Goal: Find specific page/section: Find specific page/section

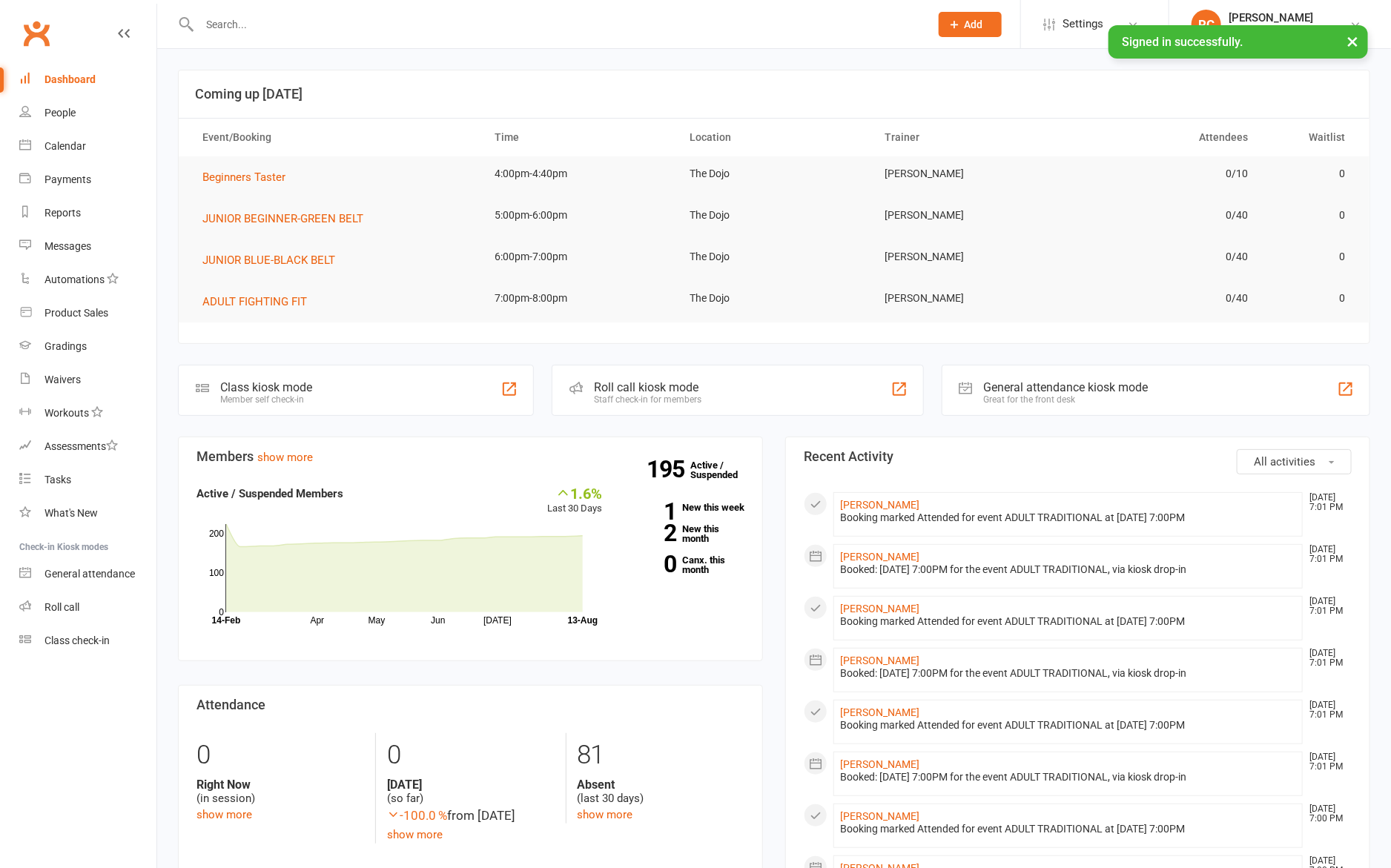
click at [224, 29] on input "text" at bounding box center [557, 24] width 724 height 21
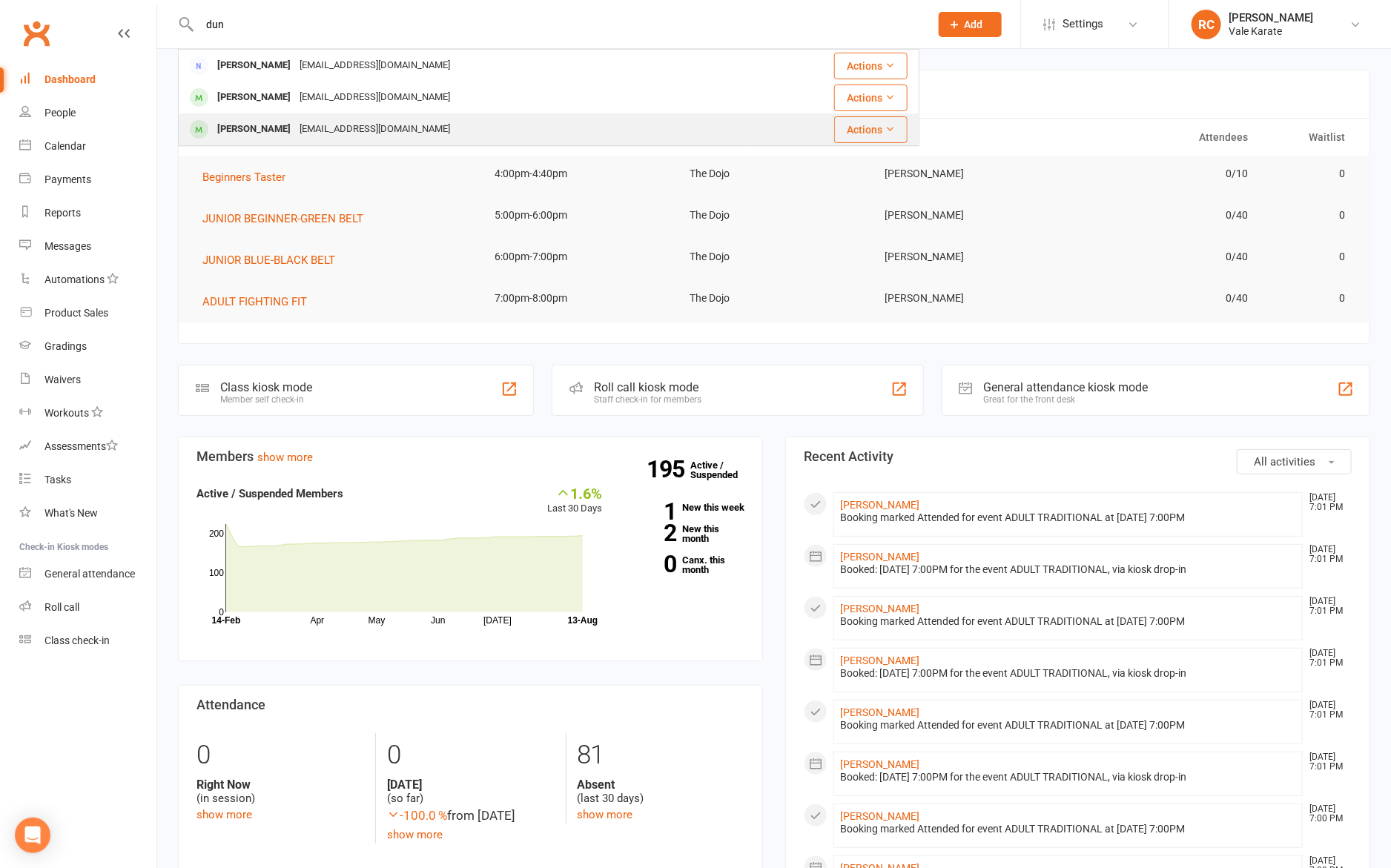
type input "dun"
click at [287, 131] on div "[PERSON_NAME]" at bounding box center [254, 129] width 82 height 21
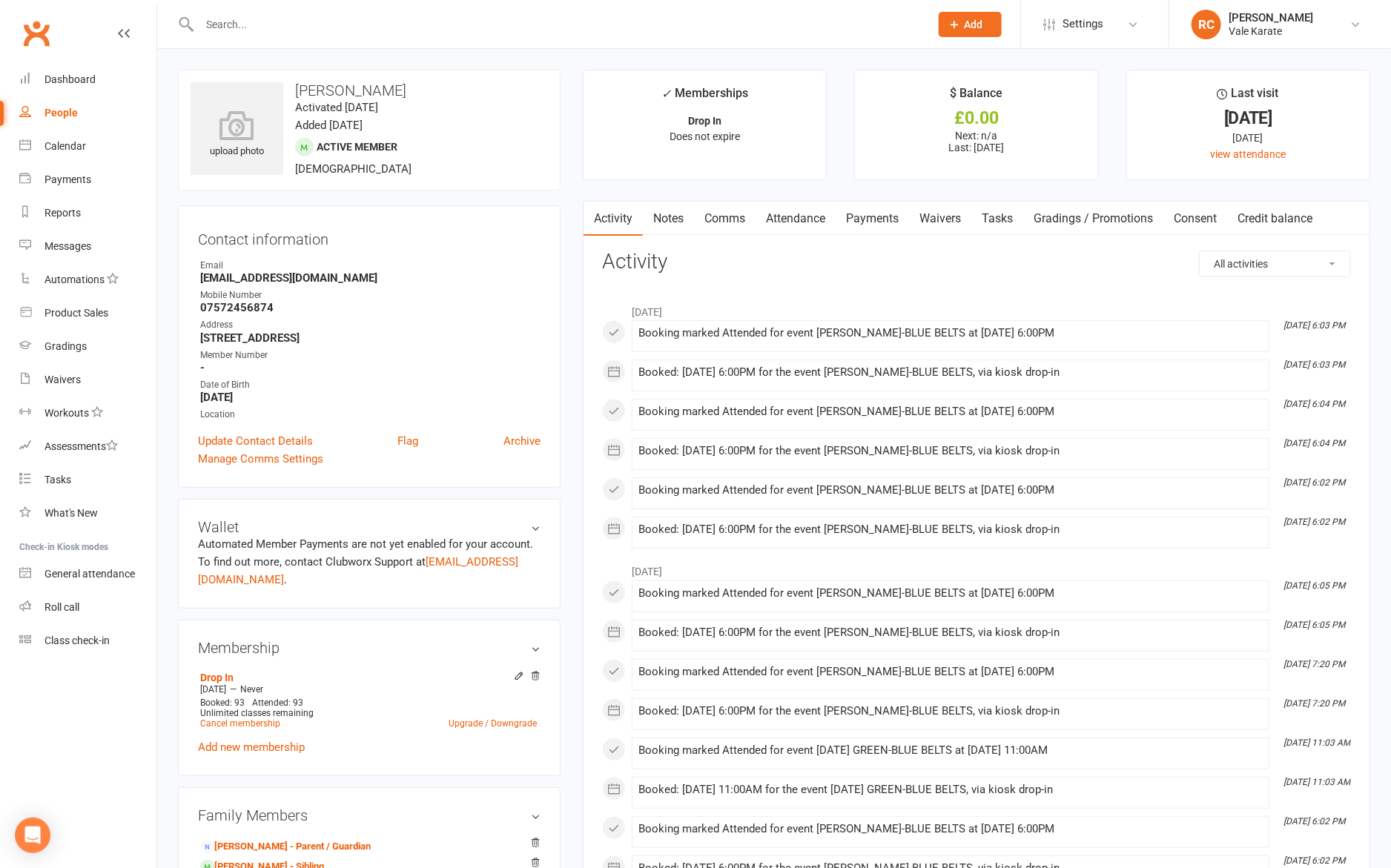
click at [240, 32] on input "text" at bounding box center [557, 24] width 724 height 21
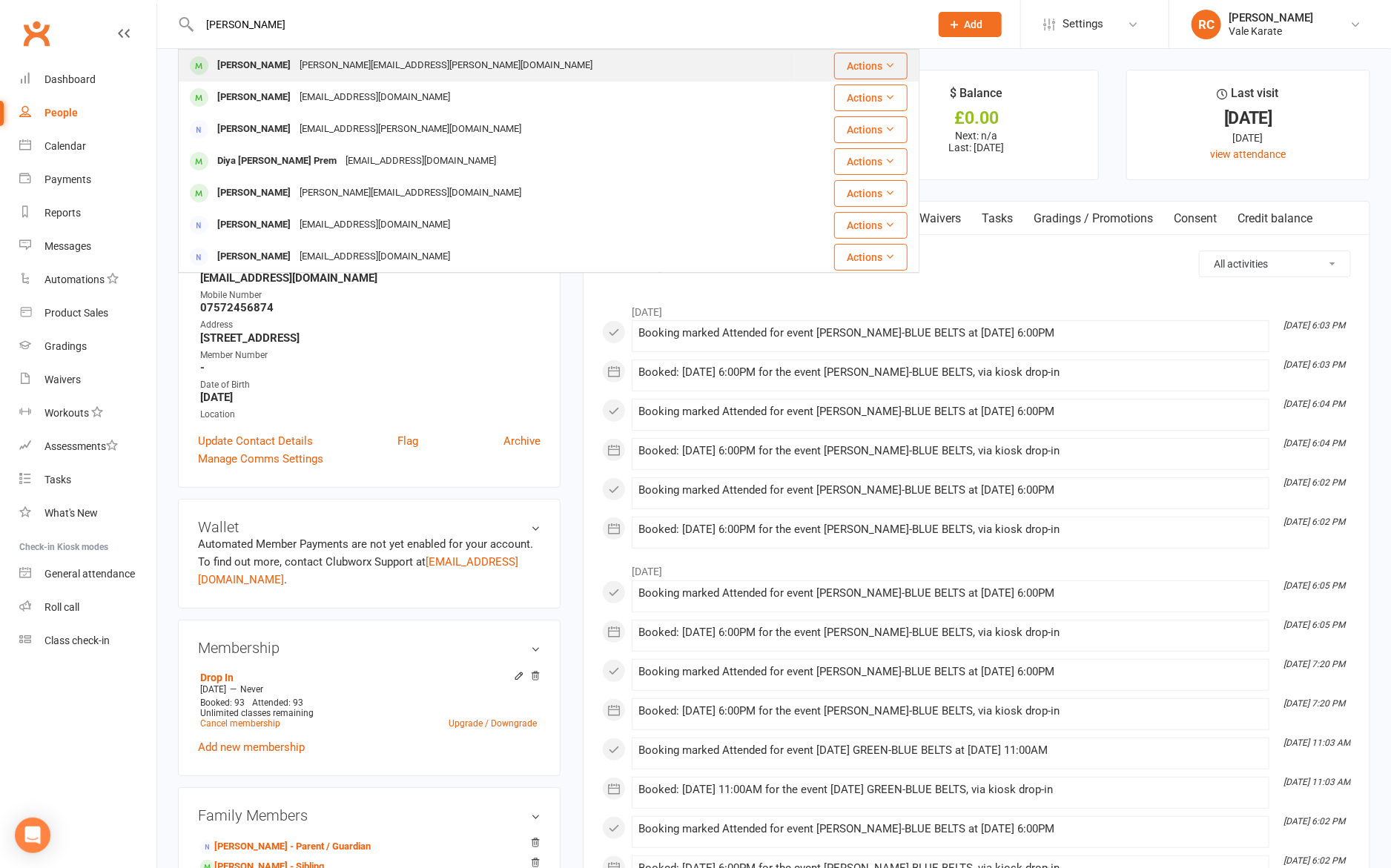
type input "[PERSON_NAME]"
drag, startPoint x: 288, startPoint y: 60, endPoint x: 325, endPoint y: 58, distance: 37.1
click at [325, 58] on div "[PERSON_NAME][EMAIL_ADDRESS][PERSON_NAME][DOMAIN_NAME]" at bounding box center [446, 65] width 302 height 21
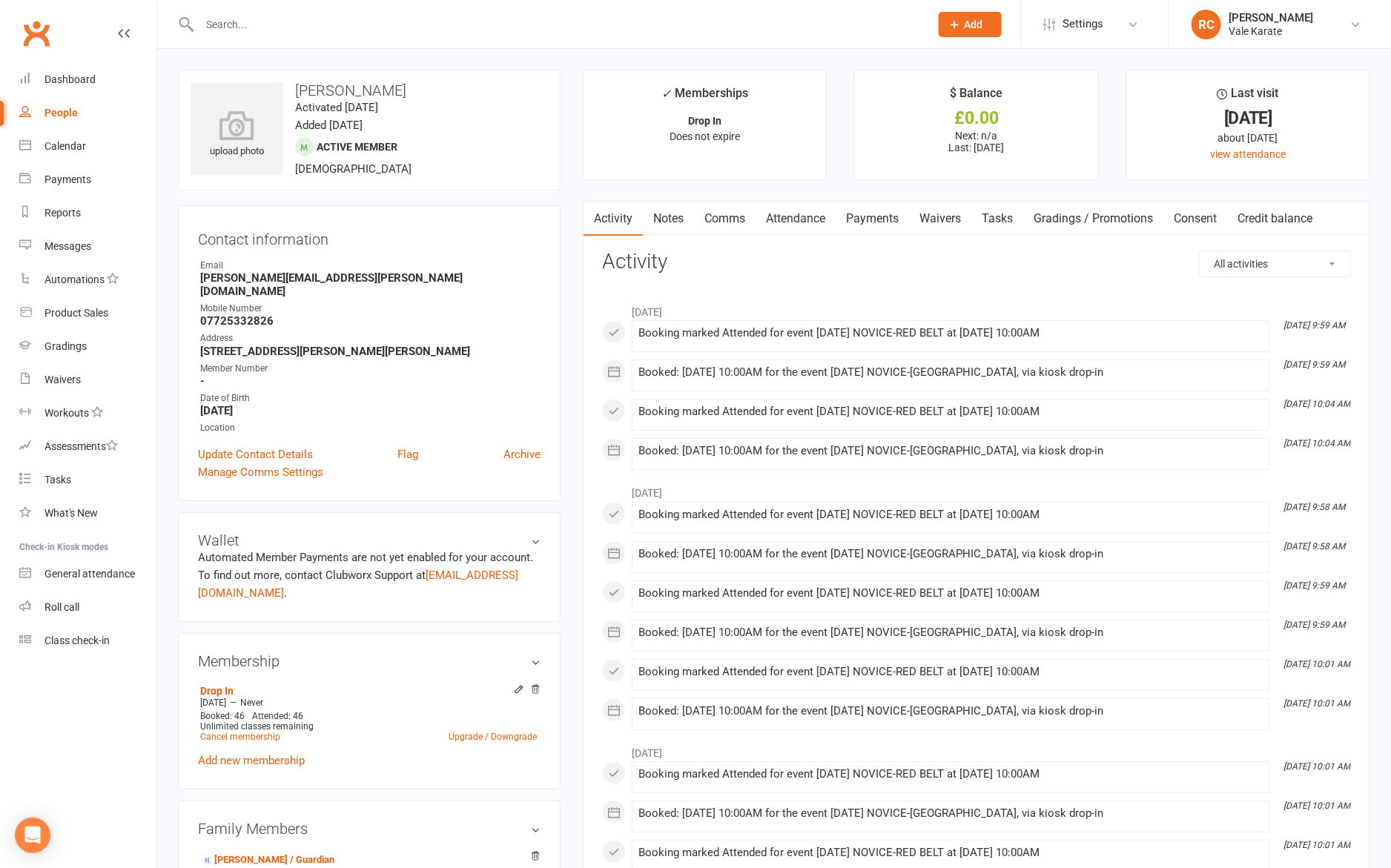
click at [230, 30] on input "text" at bounding box center [557, 24] width 724 height 21
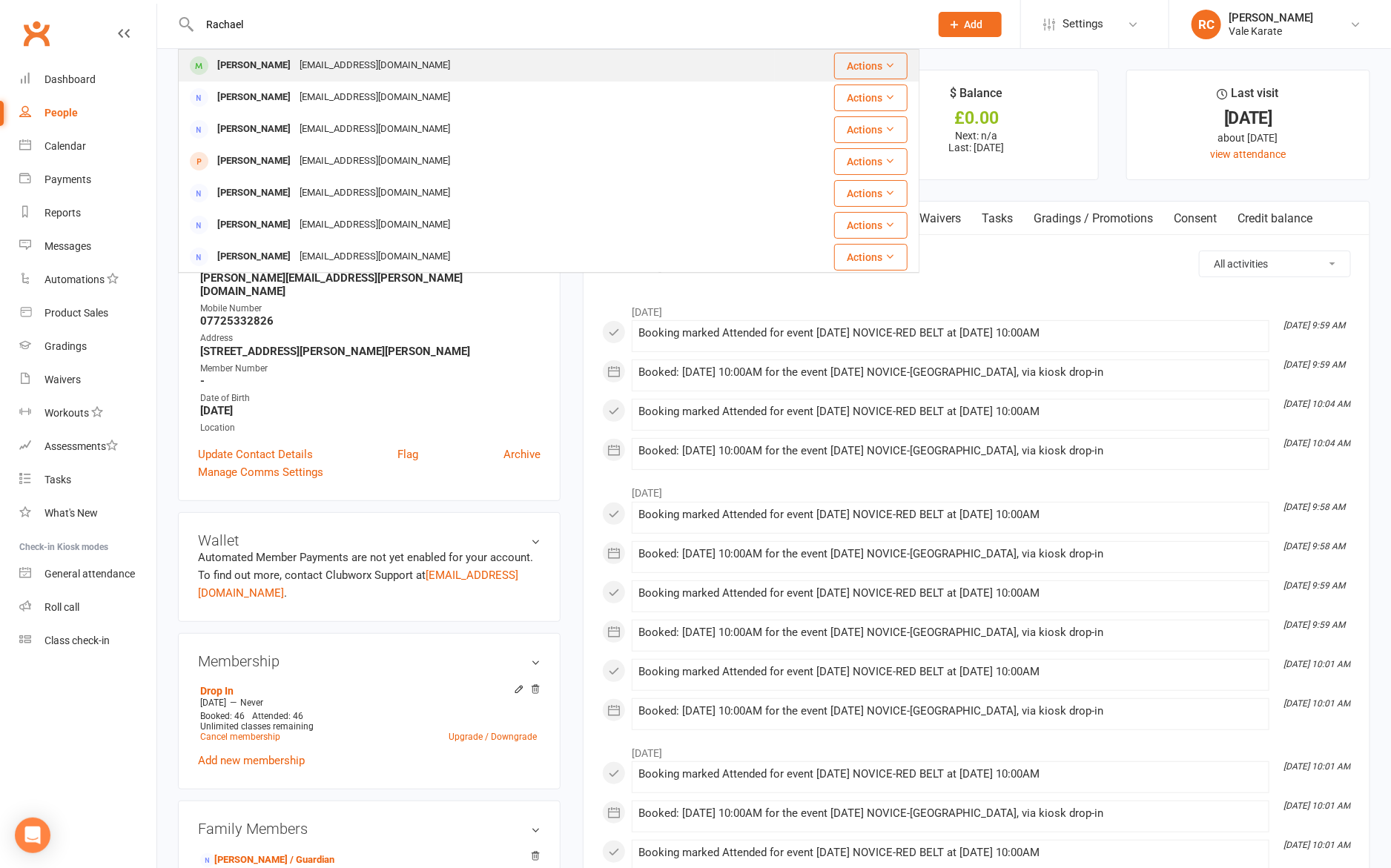
type input "Rachael"
drag, startPoint x: 258, startPoint y: 51, endPoint x: 283, endPoint y: 70, distance: 31.4
click at [283, 70] on div "[PERSON_NAME]" at bounding box center [254, 65] width 82 height 21
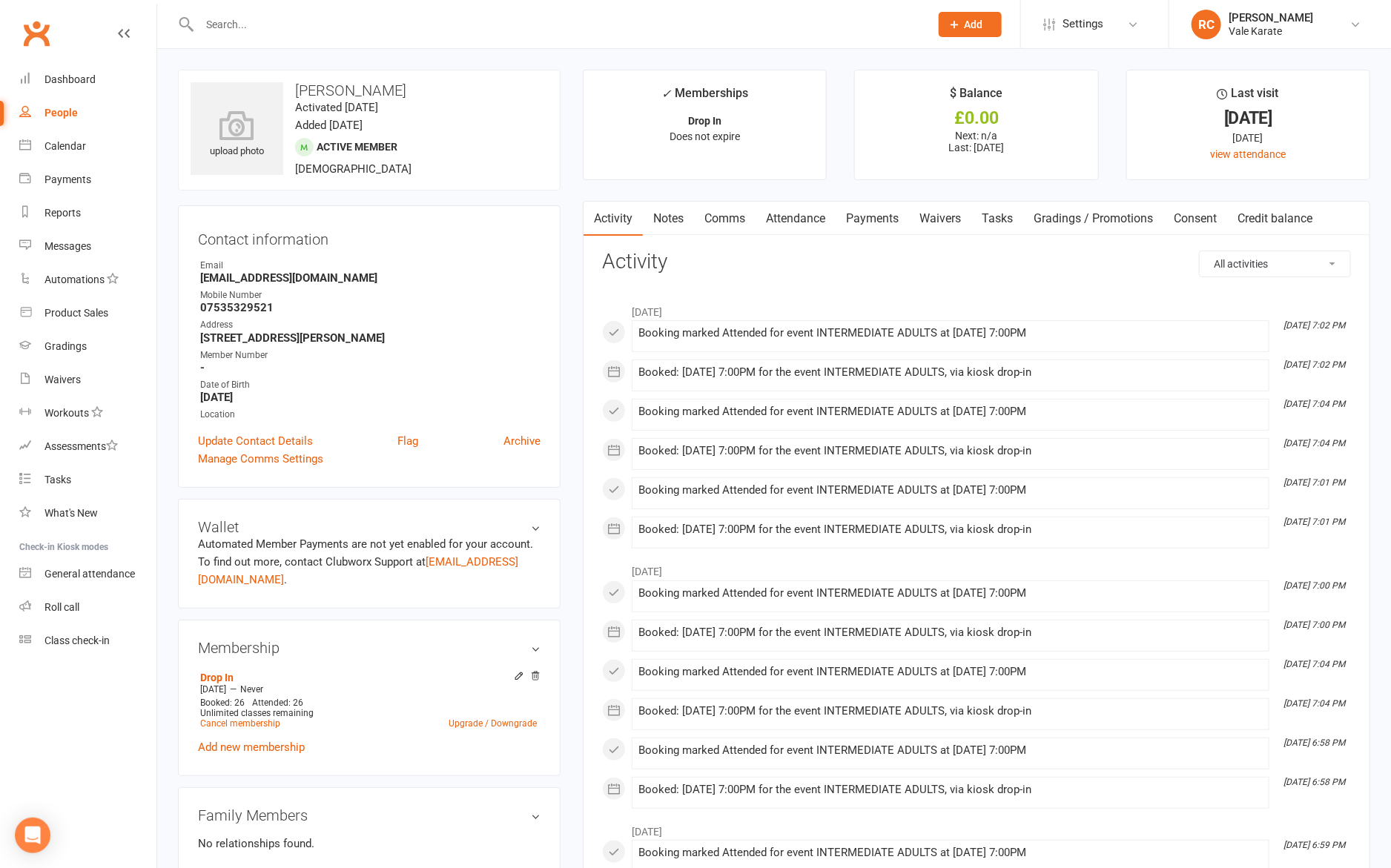
click at [218, 18] on input "text" at bounding box center [557, 24] width 724 height 21
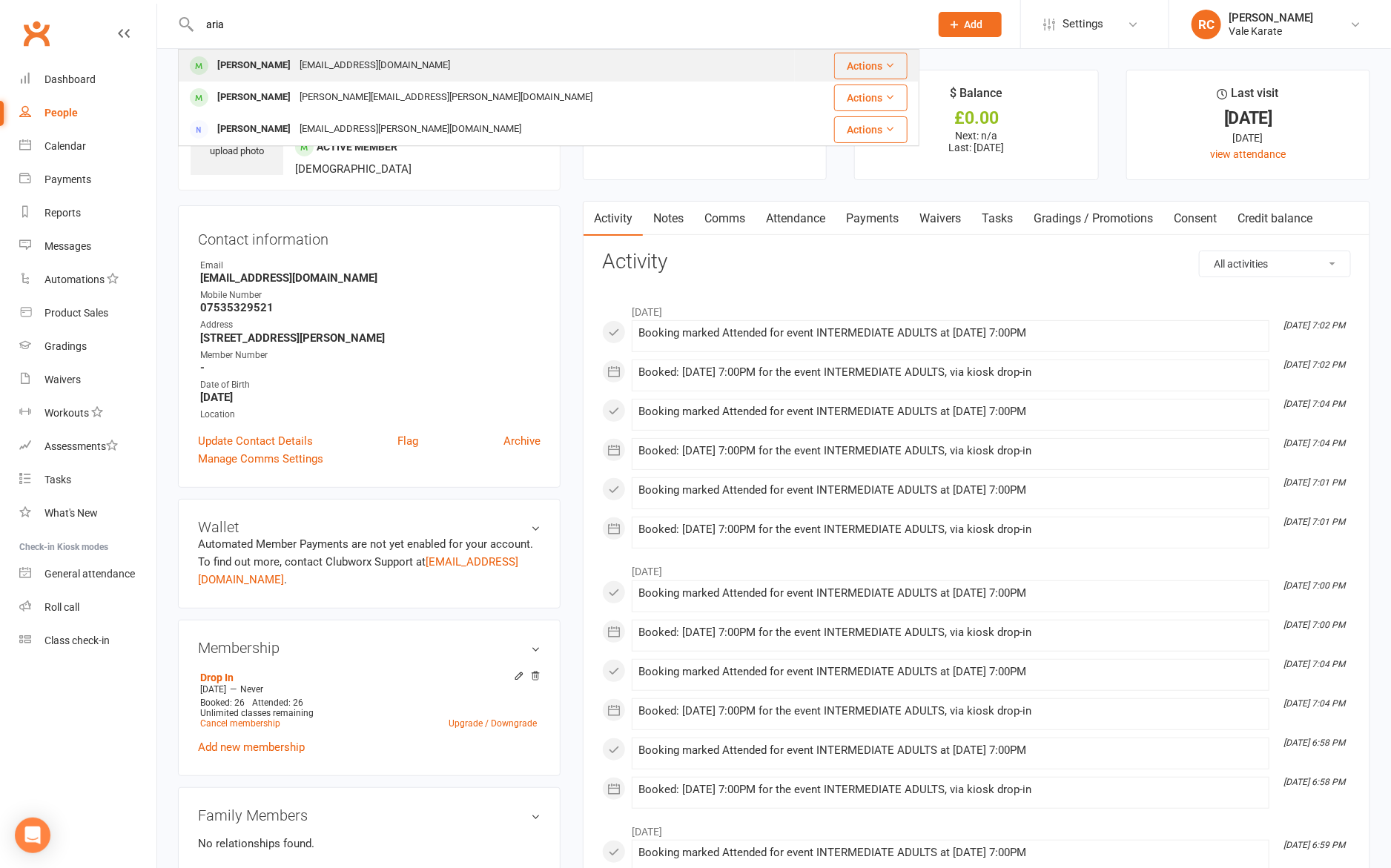
type input "aria"
click at [270, 61] on div "[PERSON_NAME]" at bounding box center [254, 65] width 82 height 21
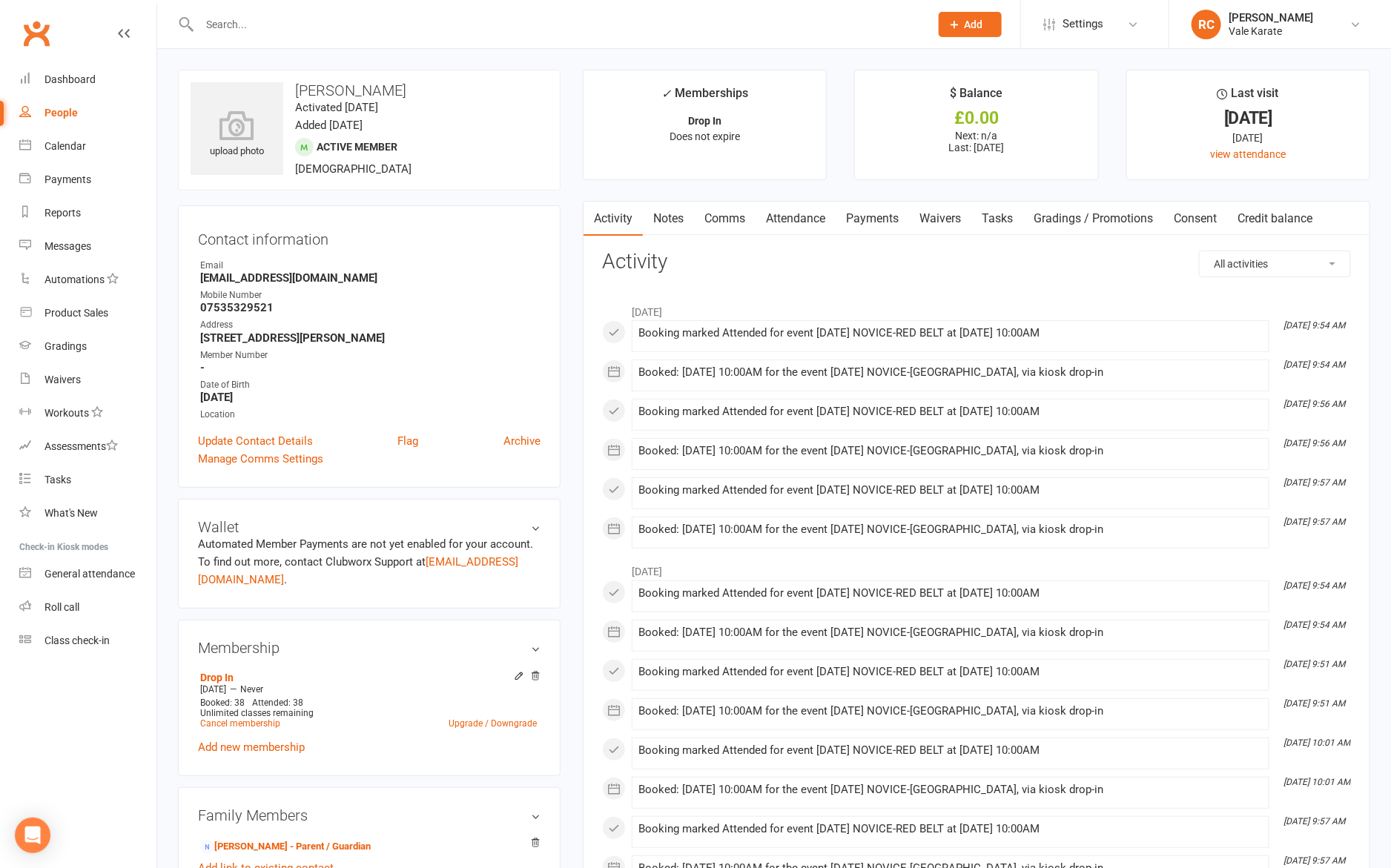
click at [241, 17] on input "text" at bounding box center [557, 24] width 724 height 21
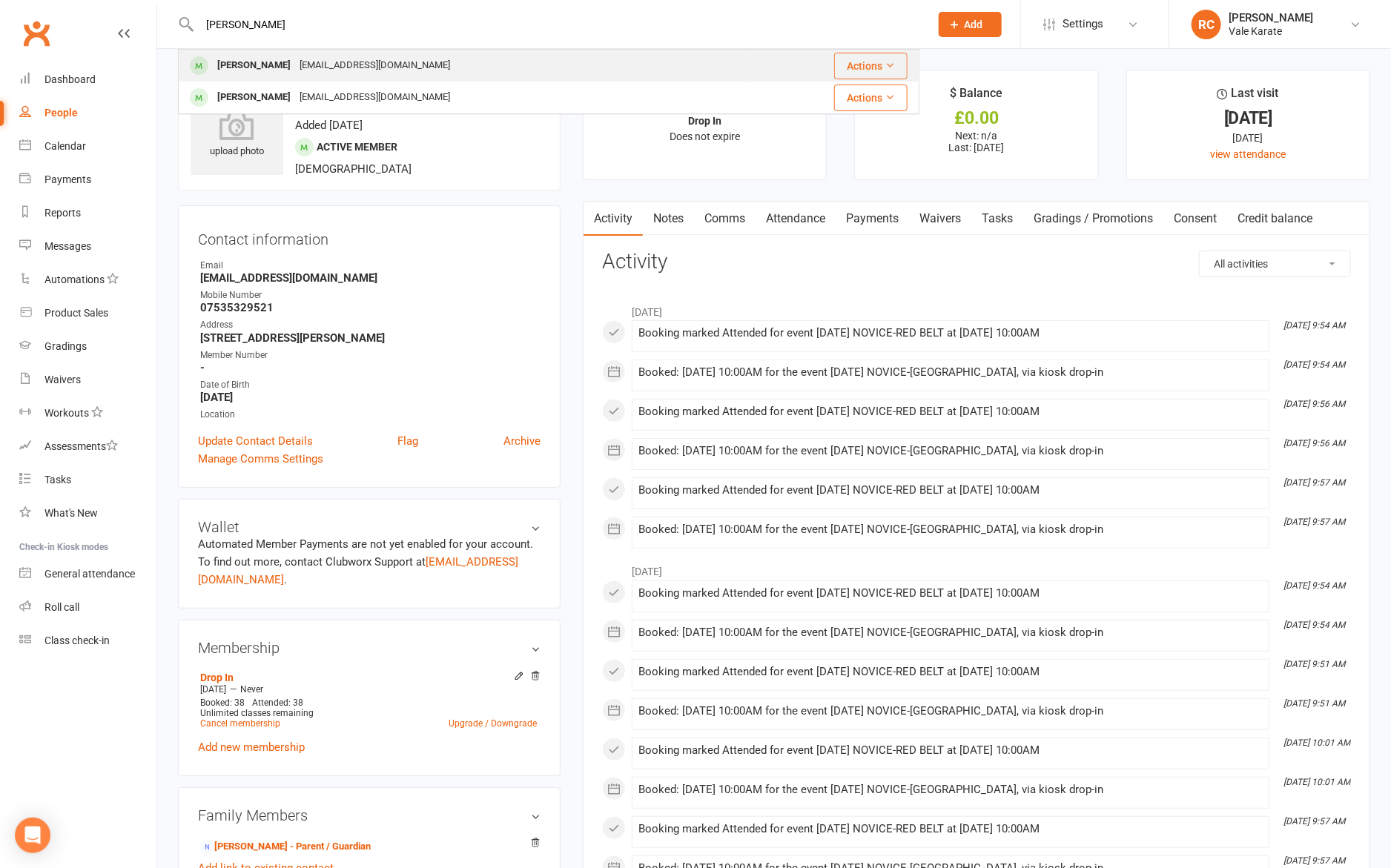
type input "[PERSON_NAME]"
click at [330, 76] on div "[EMAIL_ADDRESS][DOMAIN_NAME]" at bounding box center [375, 65] width 160 height 21
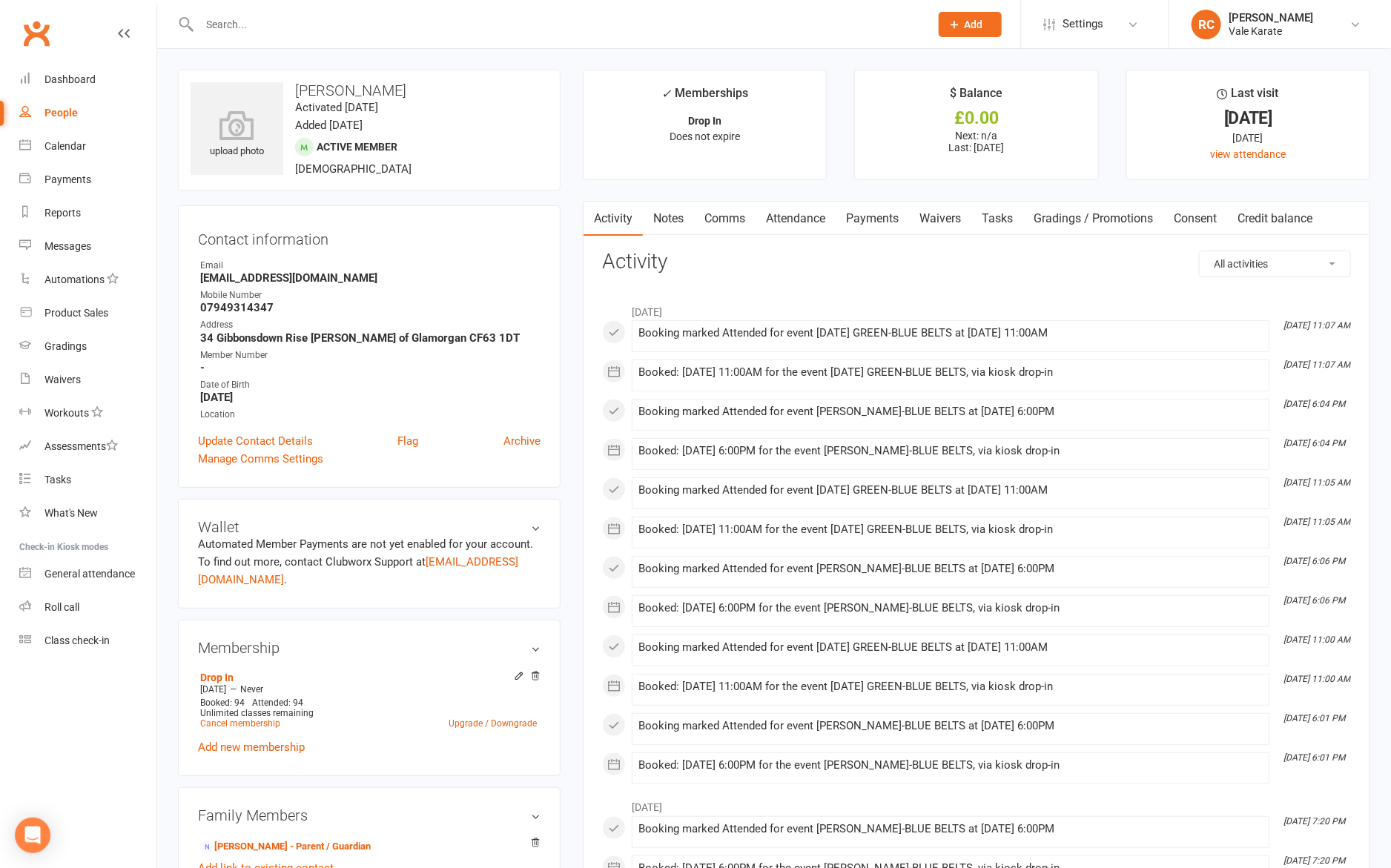
click at [263, 20] on input "text" at bounding box center [557, 24] width 724 height 21
type input "Oscar"
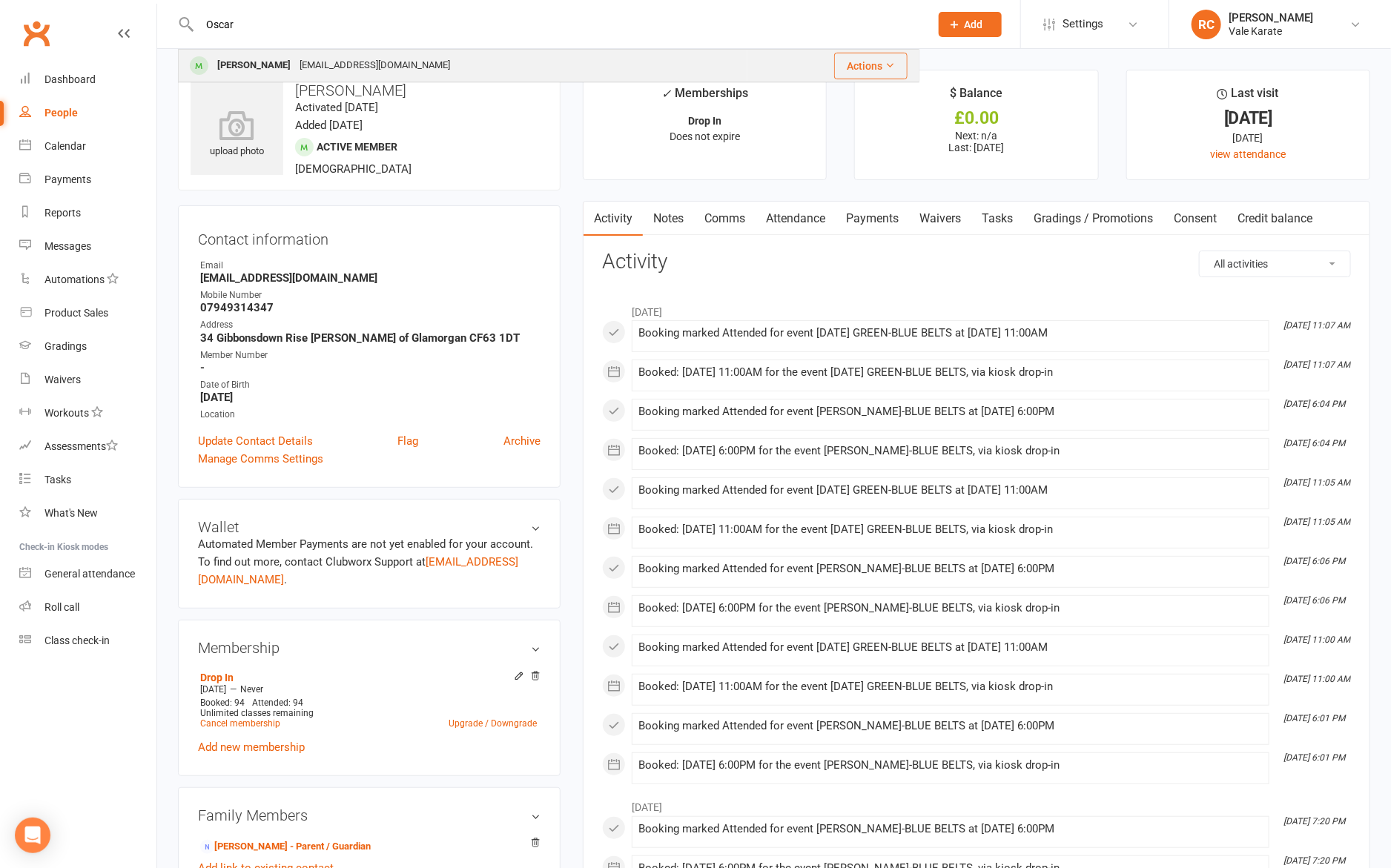
drag, startPoint x: 264, startPoint y: 31, endPoint x: 255, endPoint y: 56, distance: 26.6
click at [255, 56] on div "[PERSON_NAME]" at bounding box center [254, 65] width 82 height 21
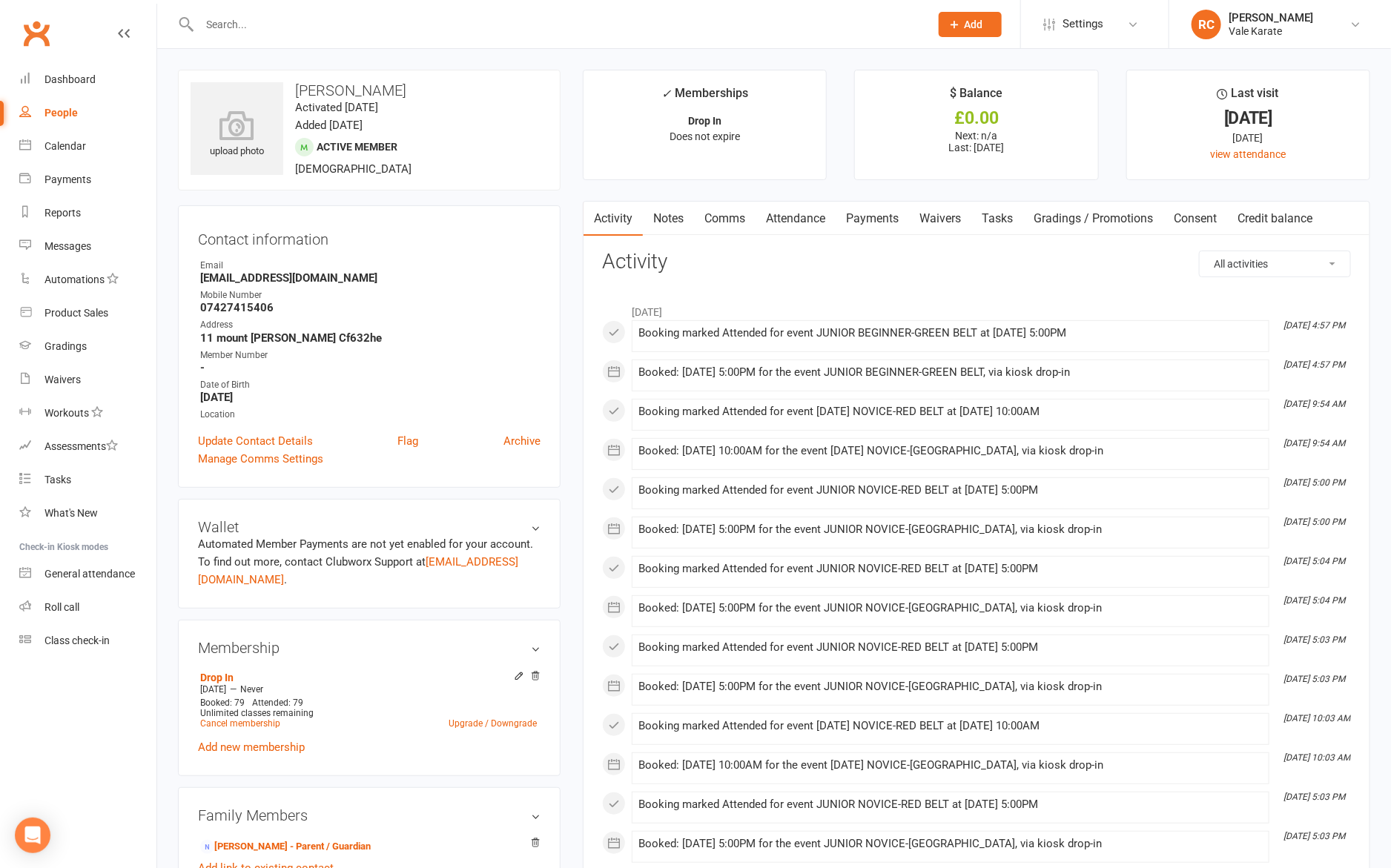
click at [255, 23] on input "text" at bounding box center [557, 24] width 724 height 21
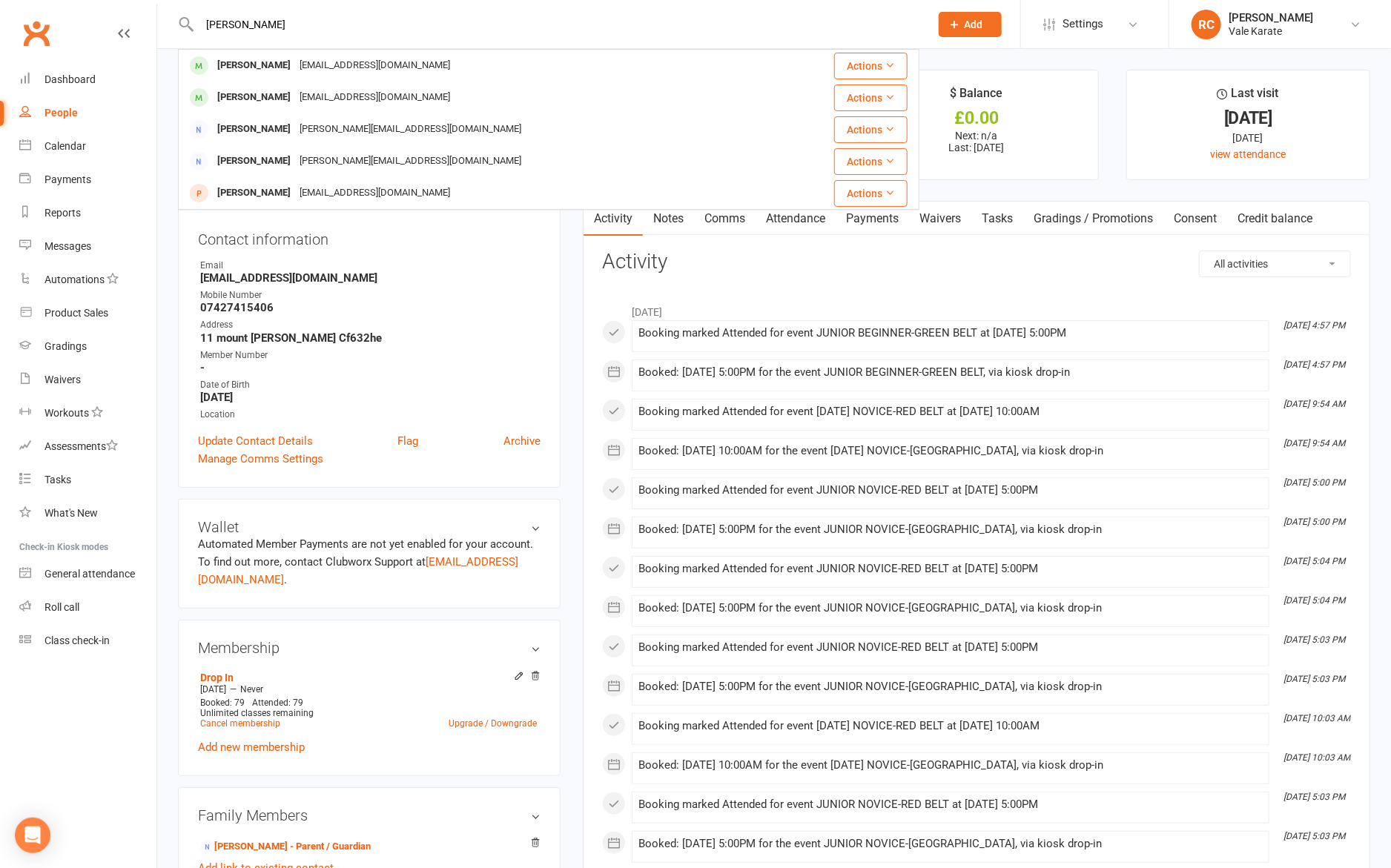
type input "[PERSON_NAME]"
drag, startPoint x: 258, startPoint y: 21, endPoint x: 284, endPoint y: 66, distance: 52.0
click at [295, 66] on div "[EMAIL_ADDRESS][DOMAIN_NAME]" at bounding box center [375, 65] width 160 height 21
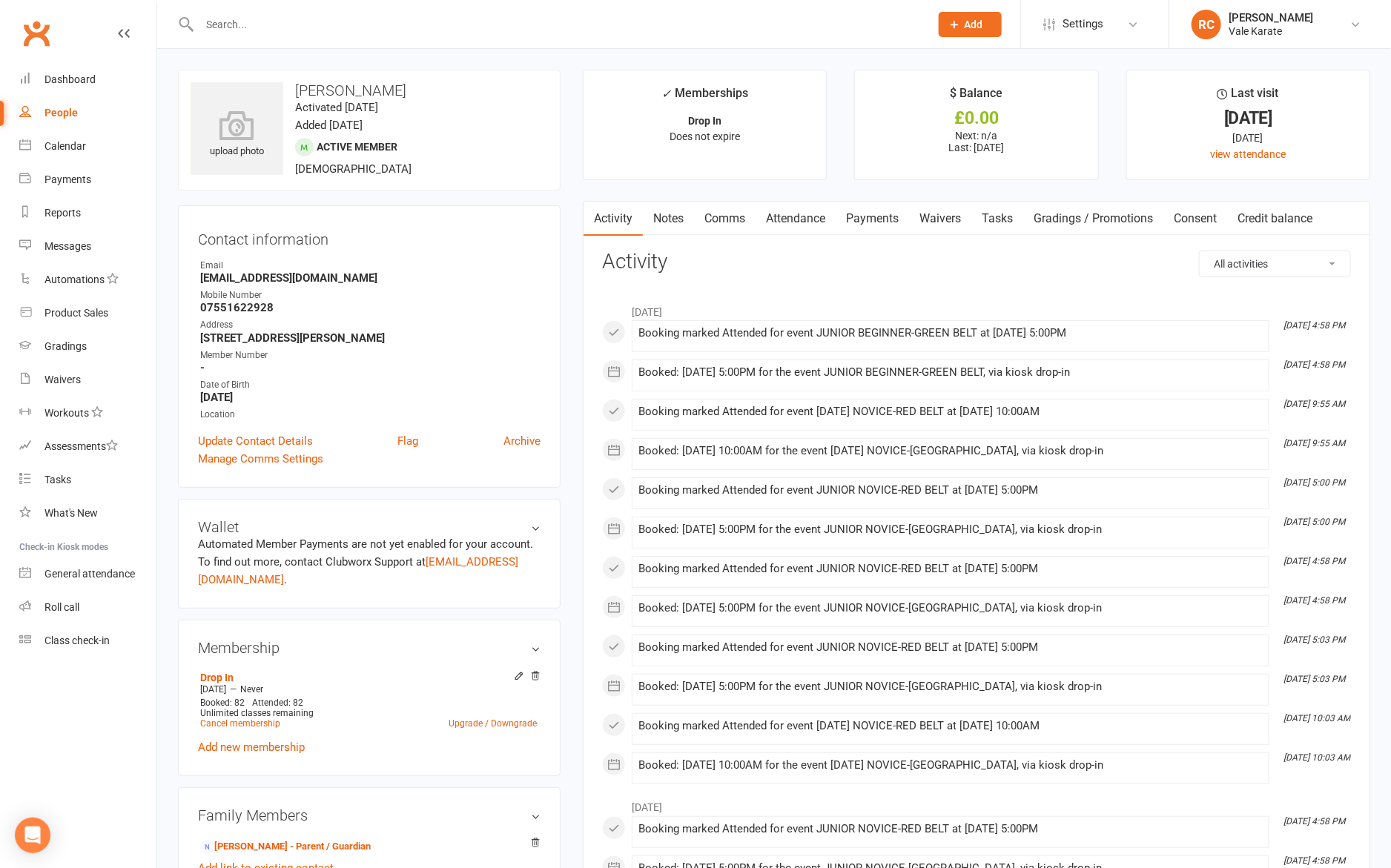
click at [248, 22] on input "text" at bounding box center [557, 24] width 724 height 21
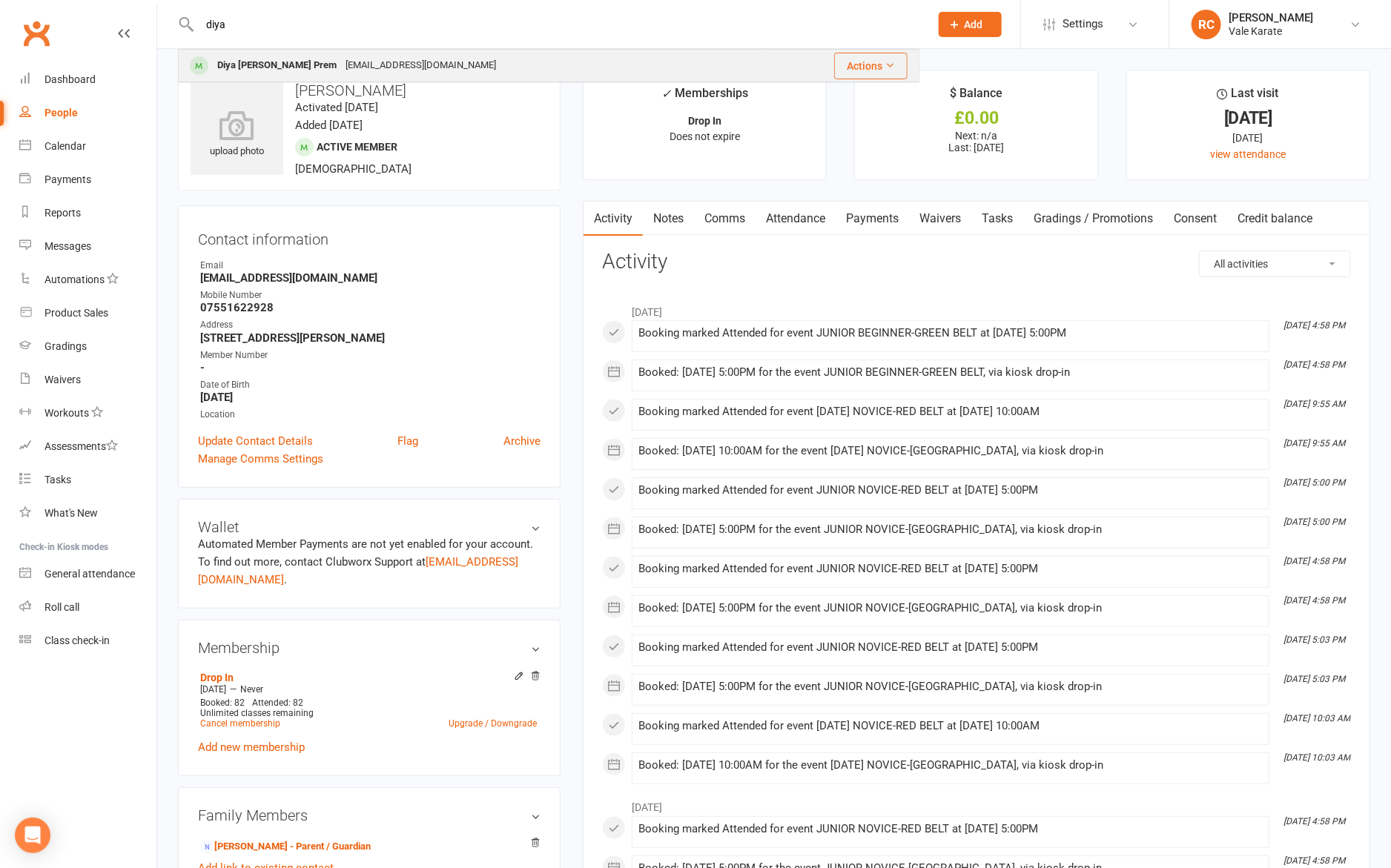
type input "diya"
click at [263, 58] on div "Diya [PERSON_NAME] Prem" at bounding box center [276, 65] width 128 height 21
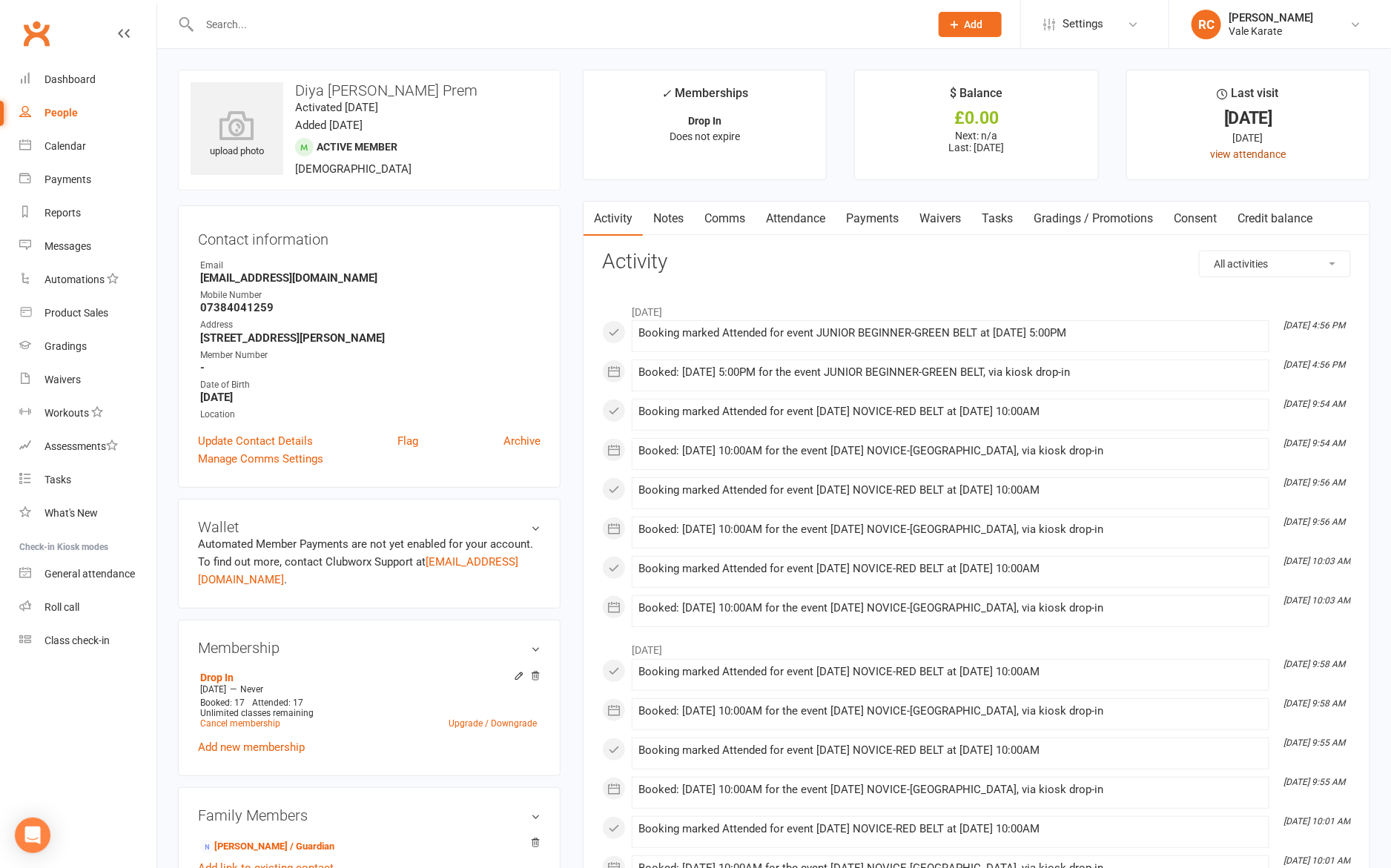
click at [1265, 152] on link "view attendance" at bounding box center [1248, 154] width 76 height 12
